Goal: Information Seeking & Learning: Learn about a topic

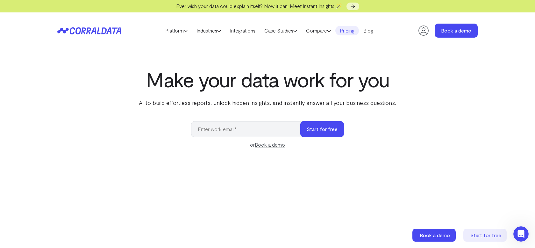
click at [350, 34] on link "Pricing" at bounding box center [347, 31] width 24 height 10
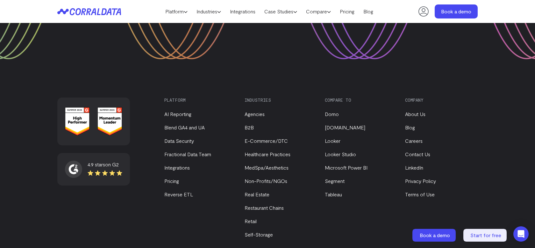
scroll to position [1001, 0]
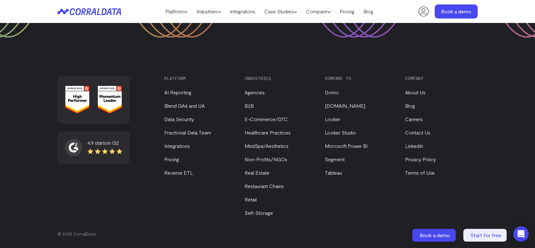
click at [334, 177] on div "Compare to Domo Funnel.io Looker Looker Studio Microsoft Power BI Segment Table…" at bounding box center [361, 146] width 73 height 141
click at [333, 174] on link "Tableau" at bounding box center [333, 172] width 17 height 6
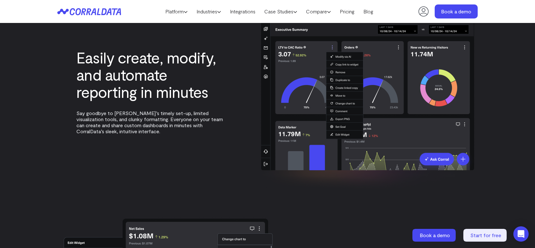
scroll to position [1355, 0]
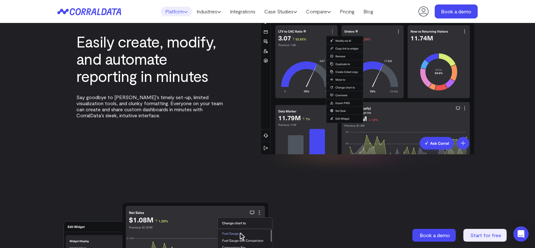
click at [174, 9] on link "Platform" at bounding box center [176, 12] width 31 height 10
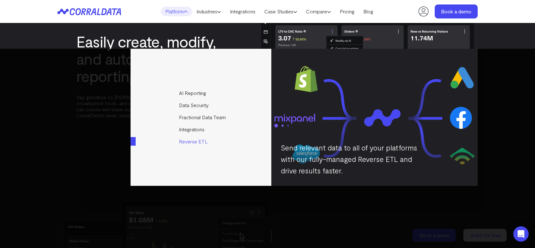
click at [192, 143] on link "Reverse ETL" at bounding box center [202, 141] width 142 height 12
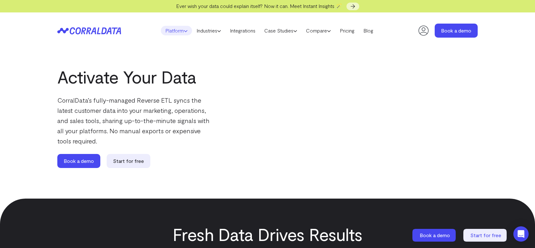
click at [180, 33] on link "Platform" at bounding box center [176, 31] width 31 height 10
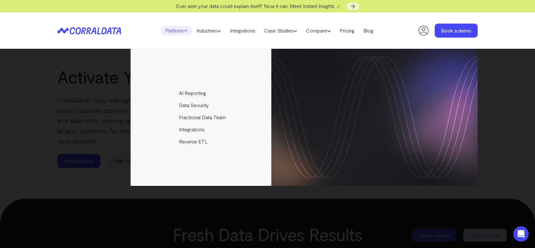
click at [119, 188] on div "AI Reporting Use AI to effortlessly answer any business questions from all your…" at bounding box center [267, 148] width 535 height 199
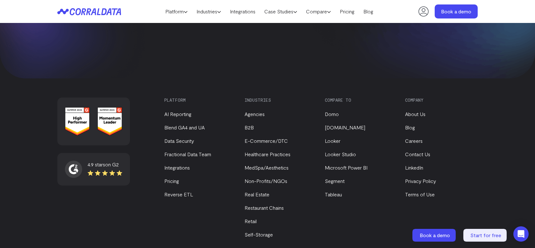
scroll to position [877, 0]
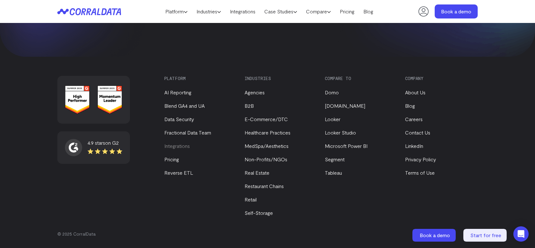
click at [175, 145] on link "Integrations" at bounding box center [176, 146] width 25 height 6
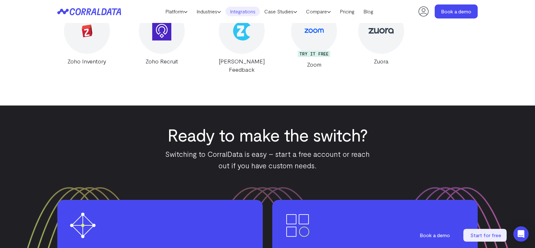
scroll to position [12544, 0]
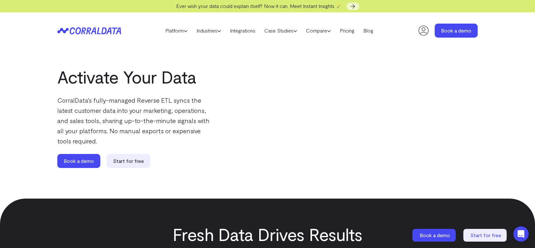
drag, startPoint x: 121, startPoint y: 139, endPoint x: 126, endPoint y: 136, distance: 5.3
click at [126, 136] on p "CorralData’s fully-managed Reverse ETL syncs the latest customer data into your…" at bounding box center [133, 120] width 153 height 51
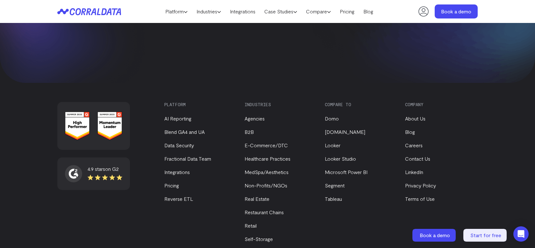
scroll to position [877, 0]
